Goal: Book appointment/travel/reservation

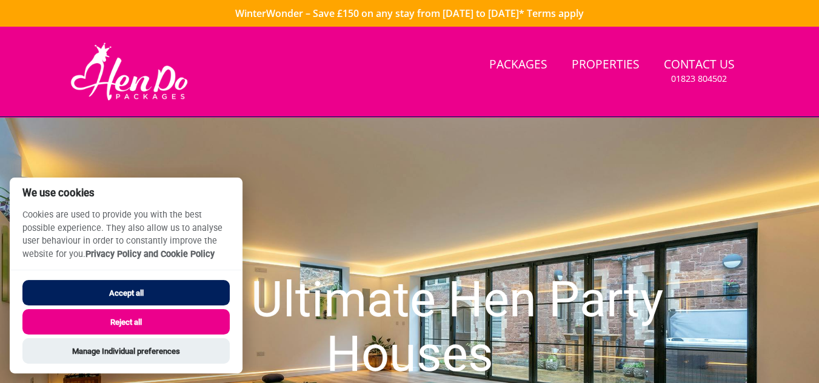
click at [202, 327] on button "Reject all" at bounding box center [125, 321] width 207 height 25
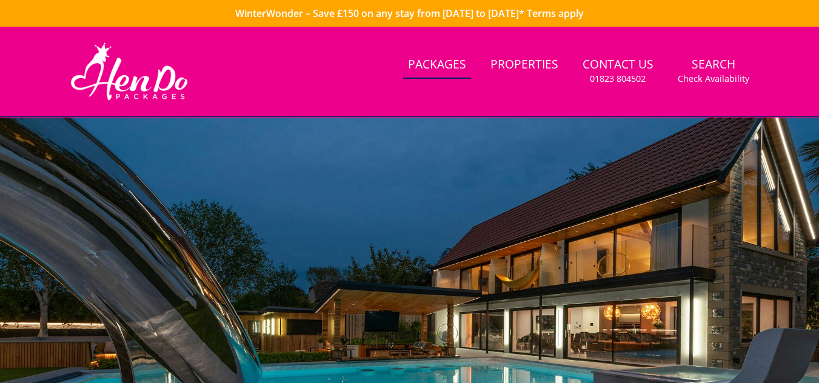
click at [700, 75] on small "Check Availability" at bounding box center [714, 79] width 72 height 12
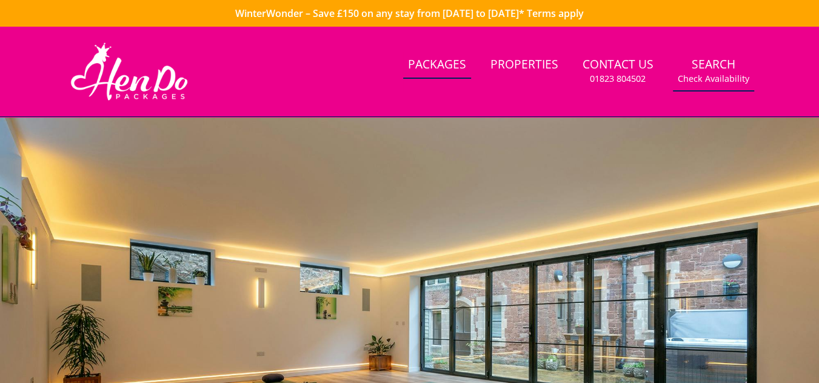
click at [718, 81] on small "Check Availability" at bounding box center [714, 79] width 72 height 12
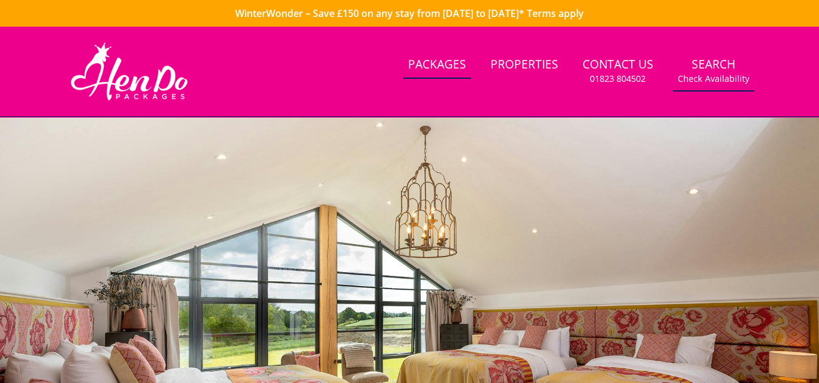
click at [707, 73] on small "Check Availability" at bounding box center [714, 79] width 72 height 12
click at [710, 78] on small "Check Availability" at bounding box center [714, 79] width 72 height 12
click at [714, 71] on link "Search Check Availability" at bounding box center [713, 71] width 81 height 39
click at [710, 69] on link "Search Check Availability" at bounding box center [713, 71] width 81 height 39
click at [708, 72] on link "Search Check Availability" at bounding box center [713, 71] width 81 height 39
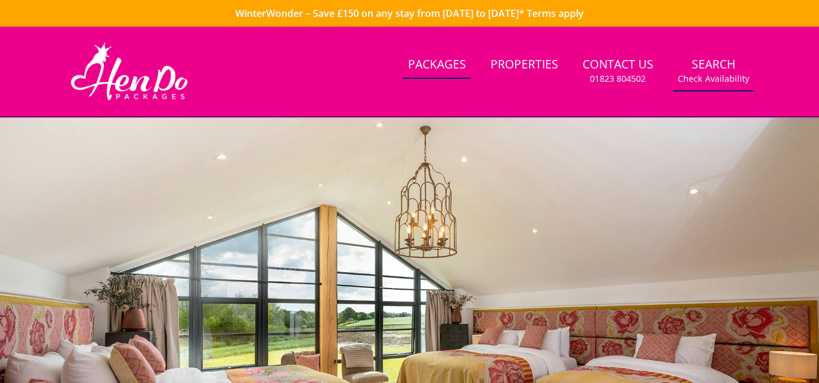
click at [712, 72] on link "Search Check Availability" at bounding box center [713, 71] width 81 height 39
click at [712, 73] on small "Check Availability" at bounding box center [714, 79] width 72 height 12
click at [712, 75] on small "Check Availability" at bounding box center [714, 79] width 72 height 12
click at [715, 76] on small "Check Availability" at bounding box center [714, 79] width 72 height 12
click at [713, 74] on small "Check Availability" at bounding box center [714, 79] width 72 height 12
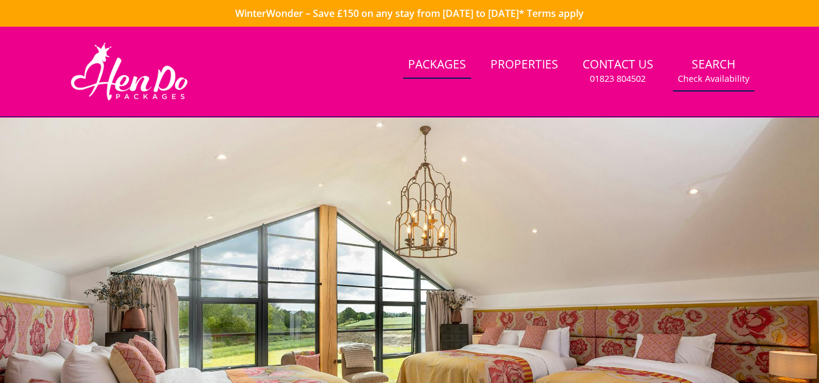
click at [715, 76] on small "Check Availability" at bounding box center [714, 79] width 72 height 12
click at [715, 75] on small "Check Availability" at bounding box center [714, 79] width 72 height 12
click at [710, 76] on small "Check Availability" at bounding box center [714, 79] width 72 height 12
click at [447, 79] on link "Packages" at bounding box center [437, 65] width 68 height 27
click at [453, 64] on link "Packages" at bounding box center [437, 65] width 68 height 27
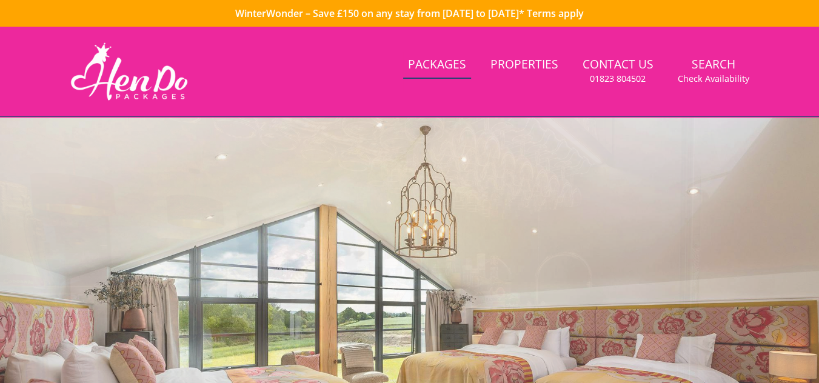
click at [456, 70] on link "Packages" at bounding box center [437, 65] width 68 height 27
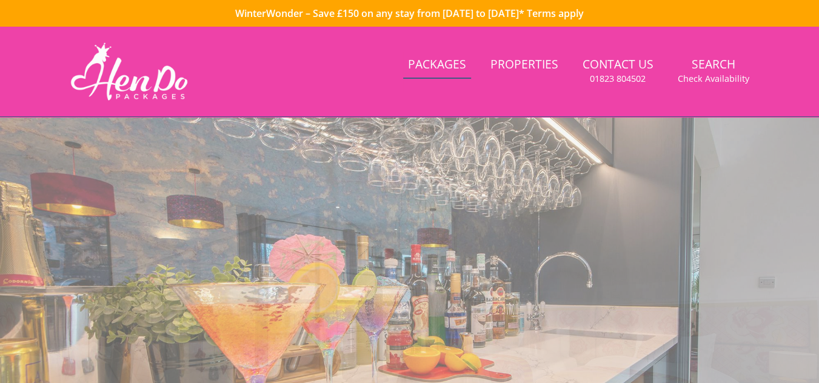
click at [454, 73] on link "Packages" at bounding box center [437, 65] width 68 height 27
click at [460, 76] on link "Packages" at bounding box center [437, 65] width 68 height 27
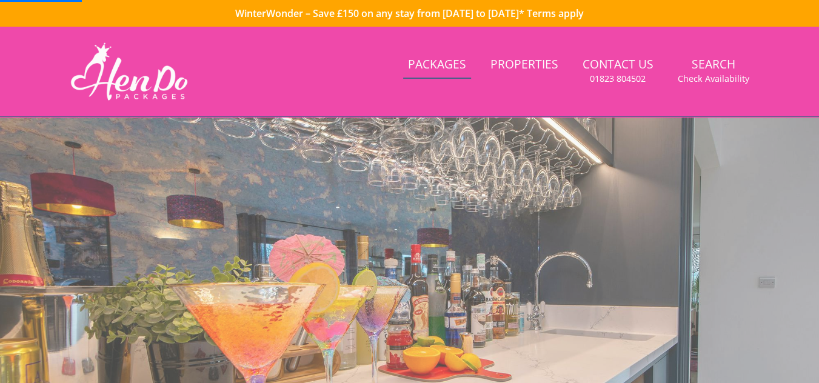
click at [459, 76] on link "Packages" at bounding box center [437, 65] width 68 height 27
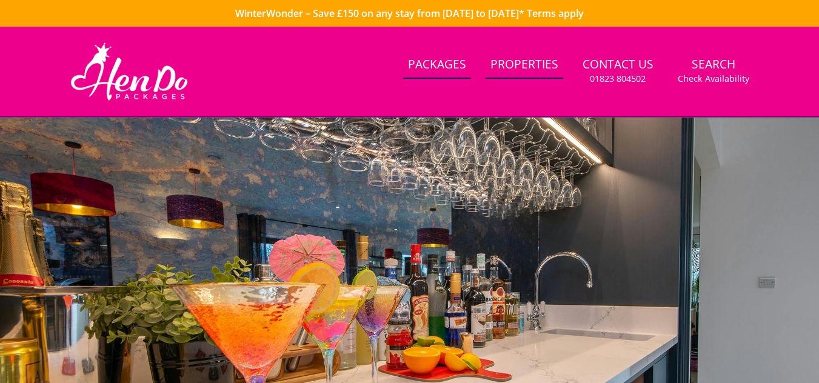
click at [523, 74] on link "Properties" at bounding box center [524, 65] width 78 height 27
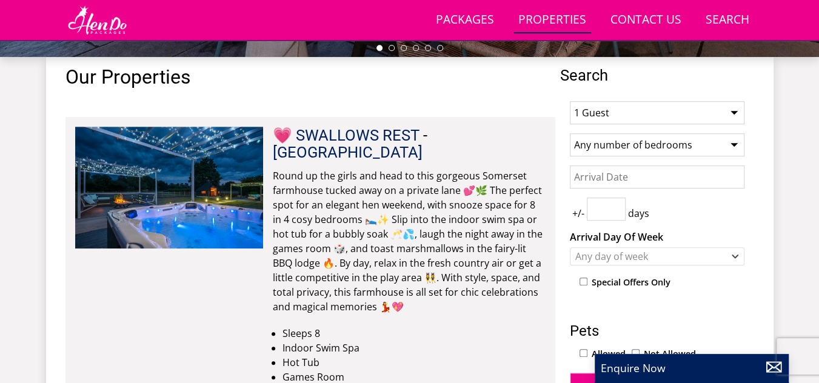
scroll to position [438, 0]
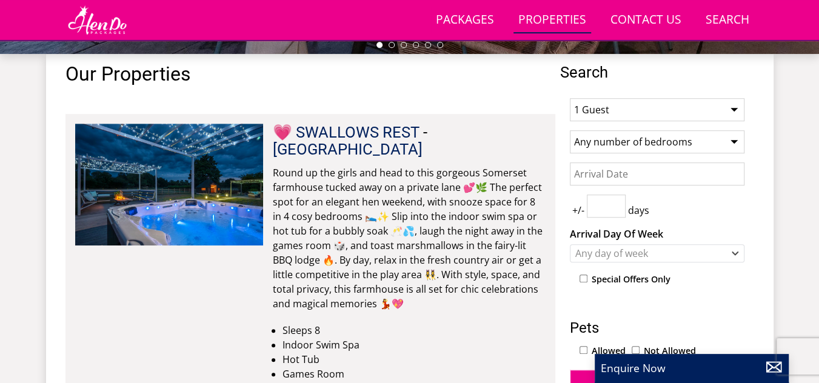
click at [733, 112] on select "1 Guest 2 Guests 3 Guests 4 Guests 5 Guests 6 Guests 7 Guests 8 Guests 9 Guests…" at bounding box center [657, 109] width 175 height 23
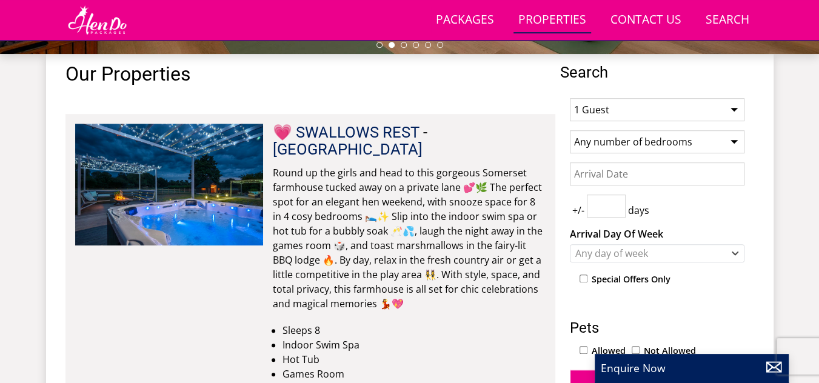
select select "18"
click at [570, 98] on select "1 Guest 2 Guests 3 Guests 4 Guests 5 Guests 6 Guests 7 Guests 8 Guests 9 Guests…" at bounding box center [657, 109] width 175 height 23
click at [738, 141] on select "Any number of bedrooms 4 Bedrooms 5 Bedrooms 6 Bedrooms 7 Bedrooms 8 Bedrooms 9…" at bounding box center [657, 141] width 175 height 23
select select "9"
click at [570, 130] on select "Any number of bedrooms 4 Bedrooms 5 Bedrooms 6 Bedrooms 7 Bedrooms 8 Bedrooms 9…" at bounding box center [657, 141] width 175 height 23
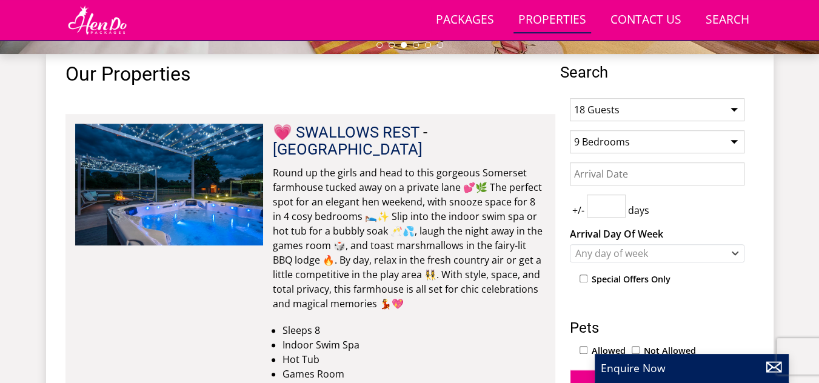
click at [698, 179] on input "Date" at bounding box center [657, 173] width 175 height 23
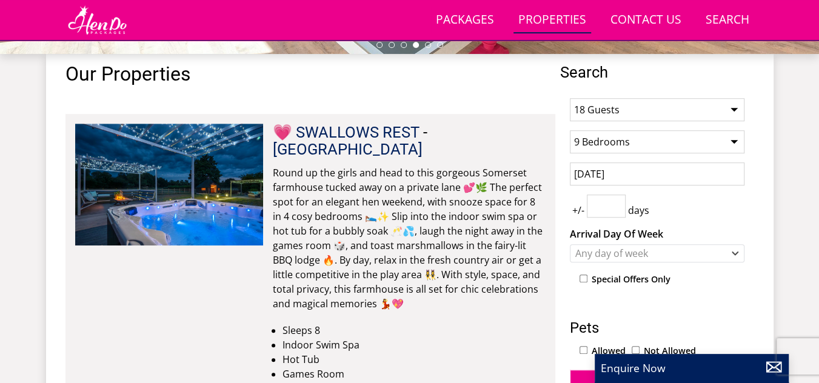
click at [610, 204] on input "number" at bounding box center [606, 206] width 39 height 23
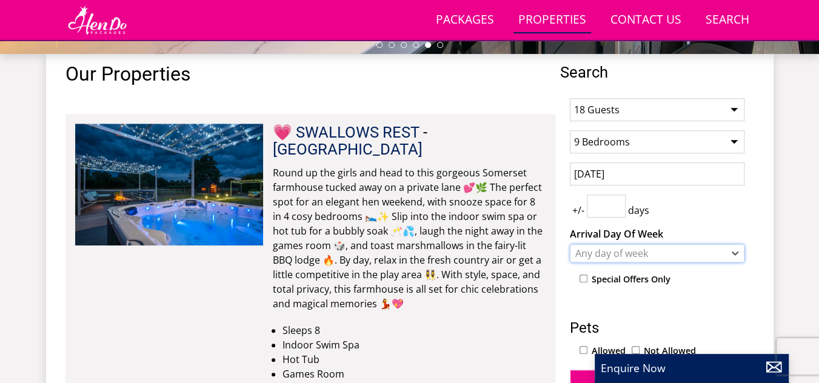
click at [641, 251] on div "Any day of week" at bounding box center [650, 253] width 157 height 13
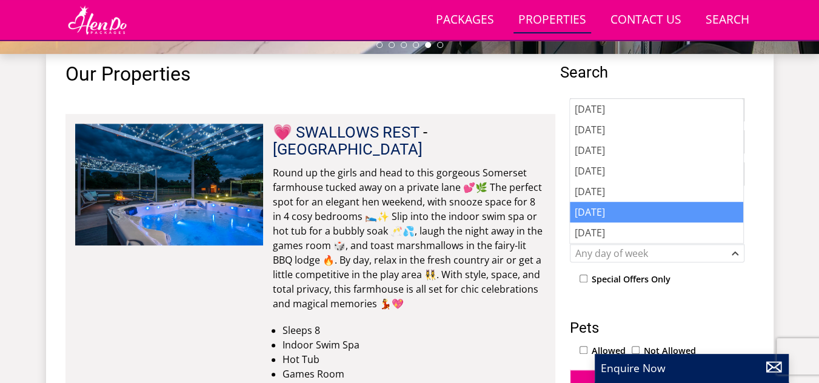
click at [612, 210] on div "Saturday" at bounding box center [656, 212] width 173 height 21
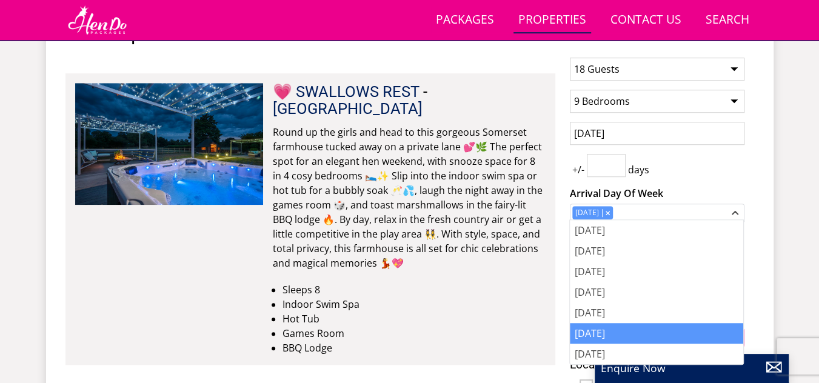
scroll to position [479, 0]
click at [710, 170] on div "+/- days" at bounding box center [657, 164] width 175 height 23
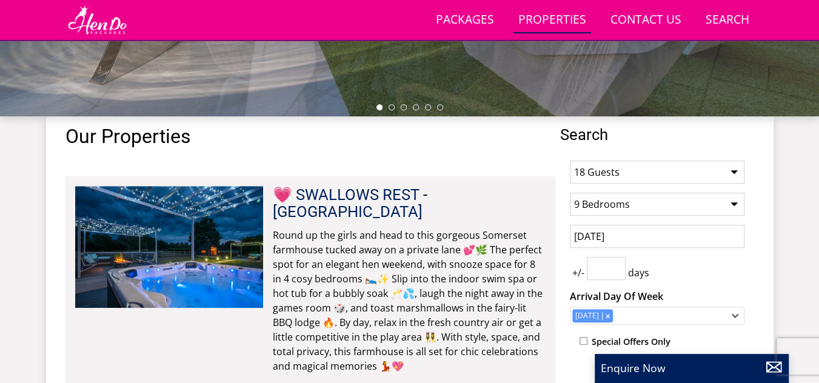
scroll to position [367, 0]
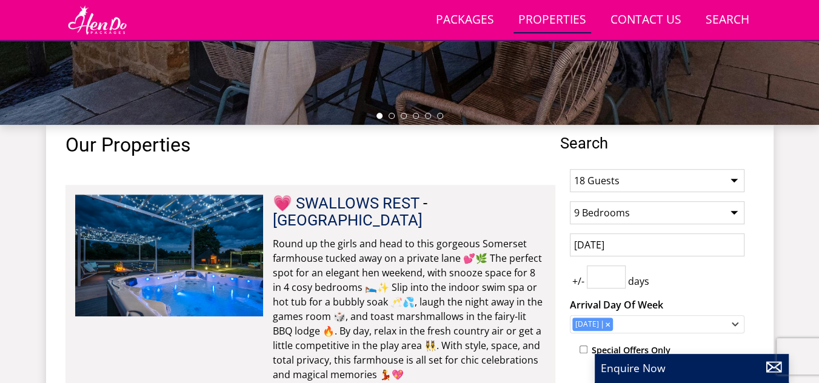
click at [660, 241] on input "17/01/2026" at bounding box center [657, 244] width 175 height 23
click at [645, 243] on input "18/01/2026" at bounding box center [657, 244] width 175 height 23
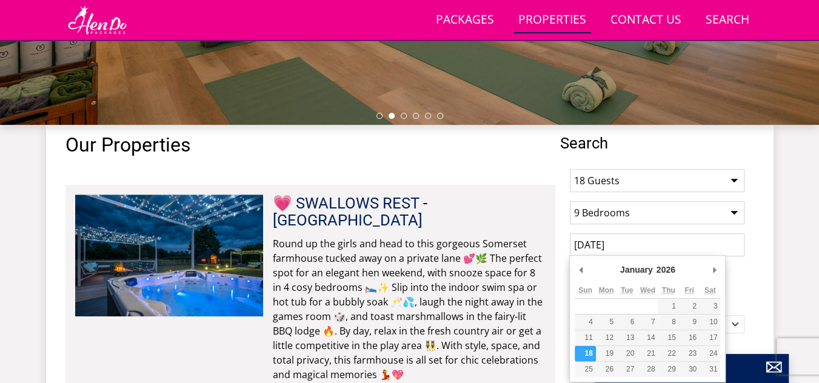
type input "17/01/2026"
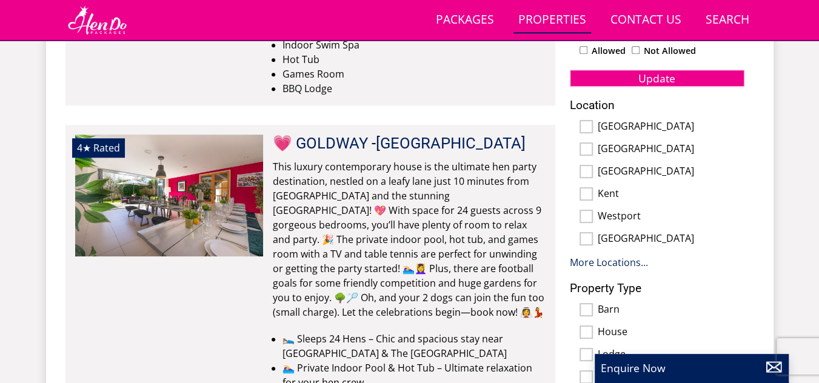
scroll to position [729, 0]
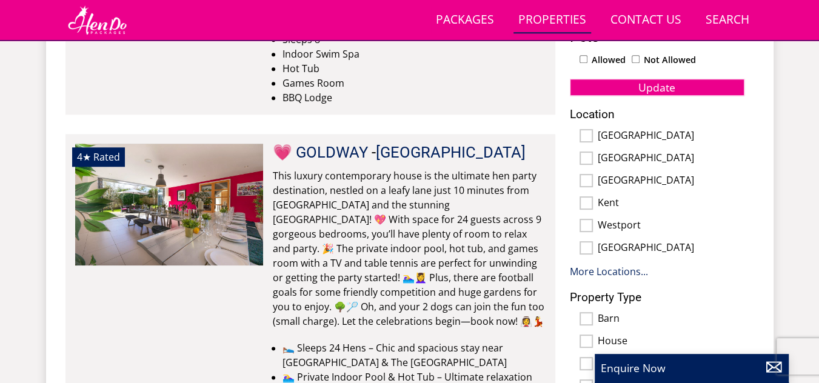
click at [587, 196] on input "Kent" at bounding box center [585, 202] width 13 height 13
checkbox input "true"
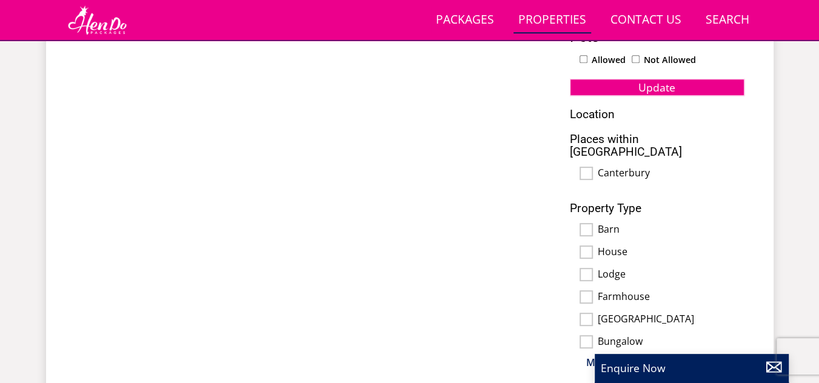
click at [586, 167] on input "Canterbury" at bounding box center [585, 173] width 13 height 13
checkbox input "true"
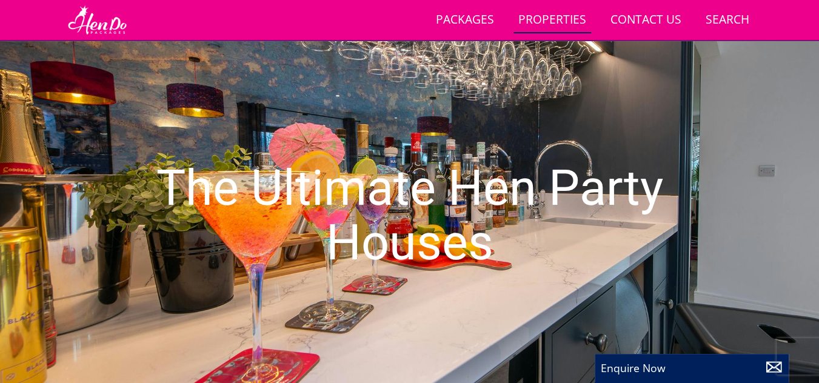
scroll to position [0, 0]
